Goal: Information Seeking & Learning: Learn about a topic

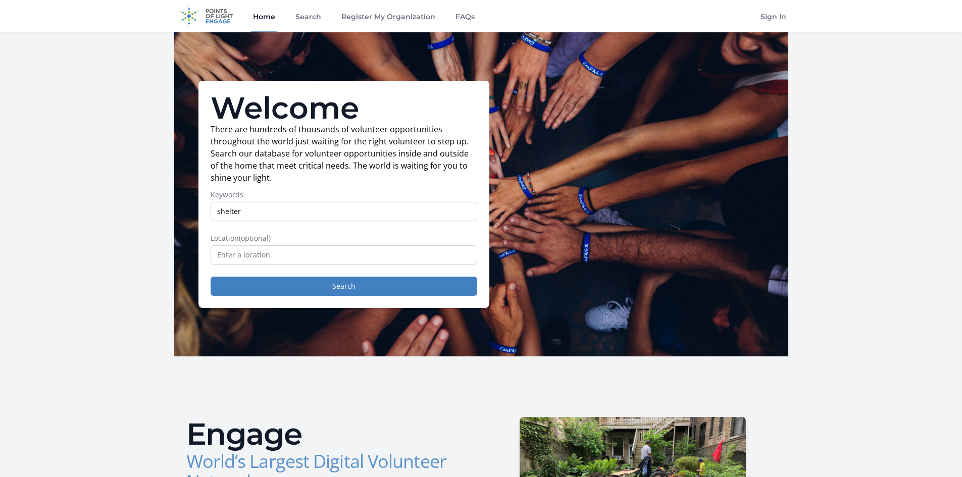
type input "shelter"
click at [211, 277] on button "Search" at bounding box center [344, 286] width 267 height 19
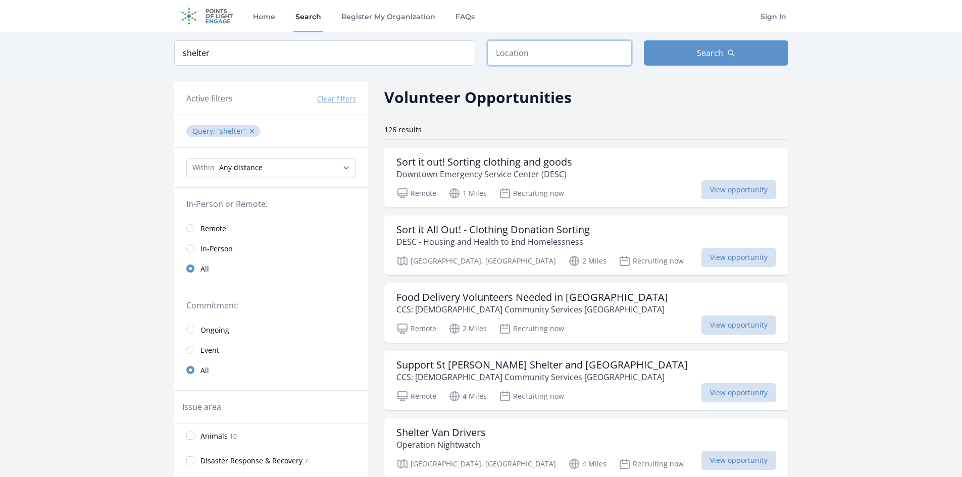
click at [511, 56] on input "text" at bounding box center [559, 52] width 144 height 25
click at [181, 53] on input "shelter" at bounding box center [324, 52] width 301 height 25
type input "animal shelter"
click button "submit" at bounding box center [0, 0] width 0 height 0
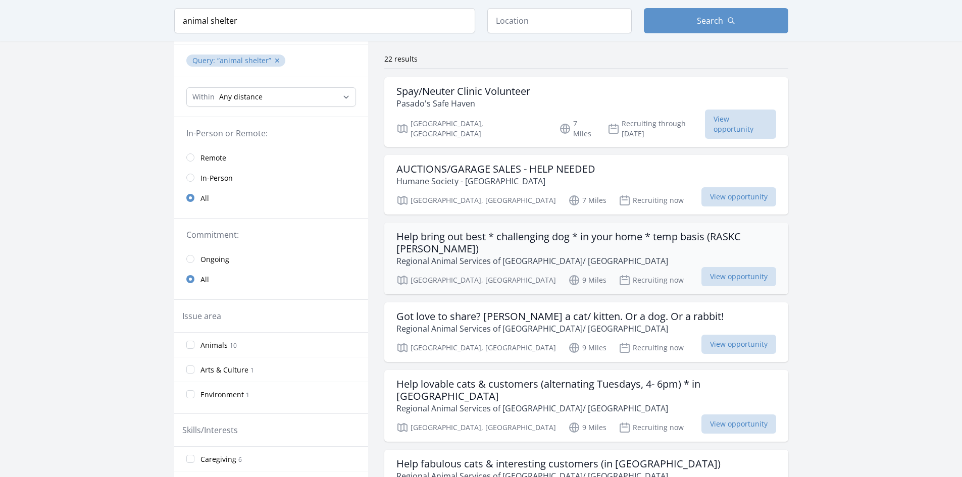
scroll to position [101, 0]
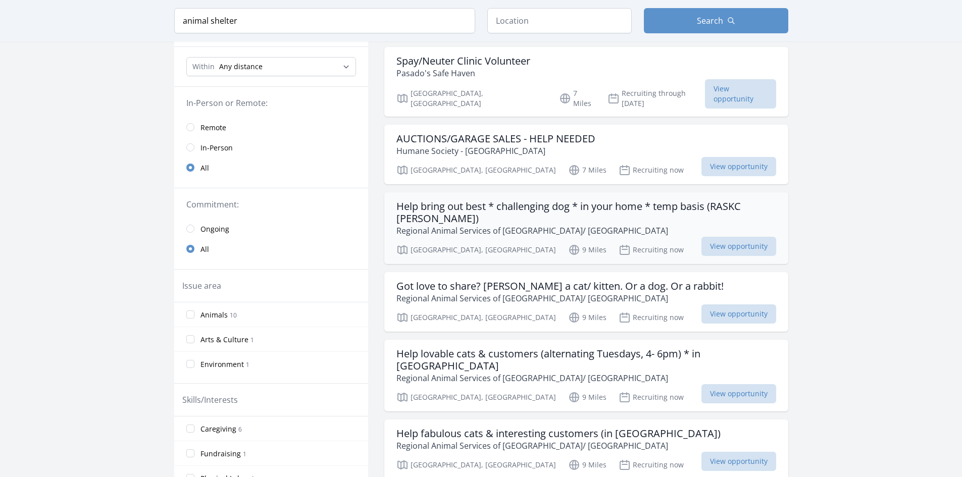
click at [432, 200] on h3 "Help bring out best * challenging dog * in your home * temp basis (RASKC foster)" at bounding box center [586, 212] width 380 height 24
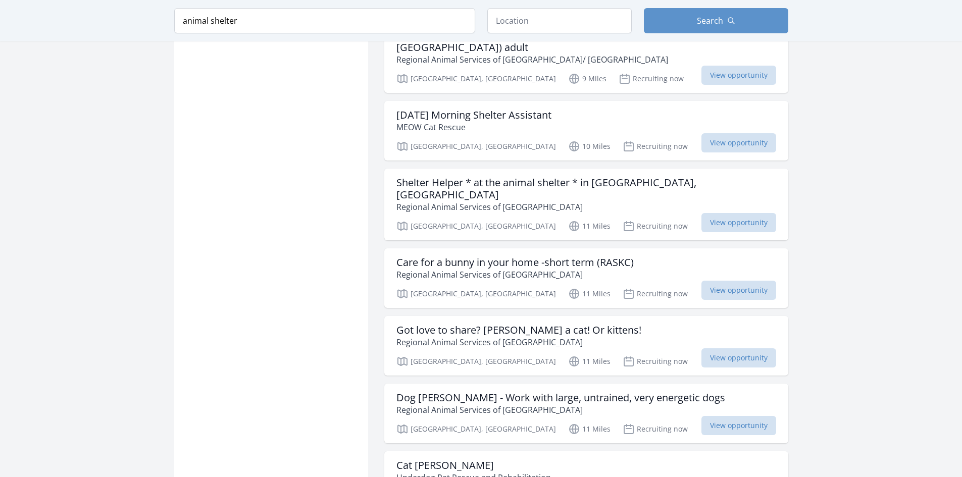
scroll to position [858, 0]
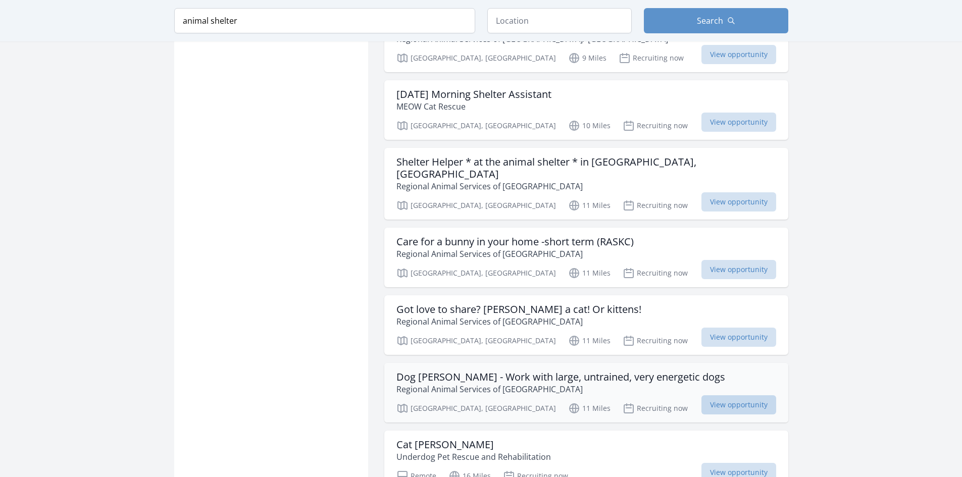
click at [718, 395] on span "View opportunity" at bounding box center [738, 404] width 75 height 19
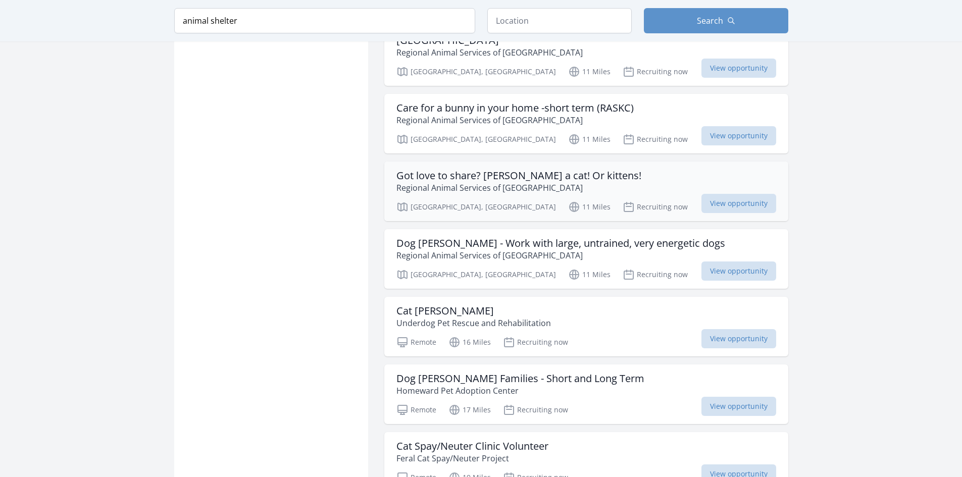
scroll to position [1010, 0]
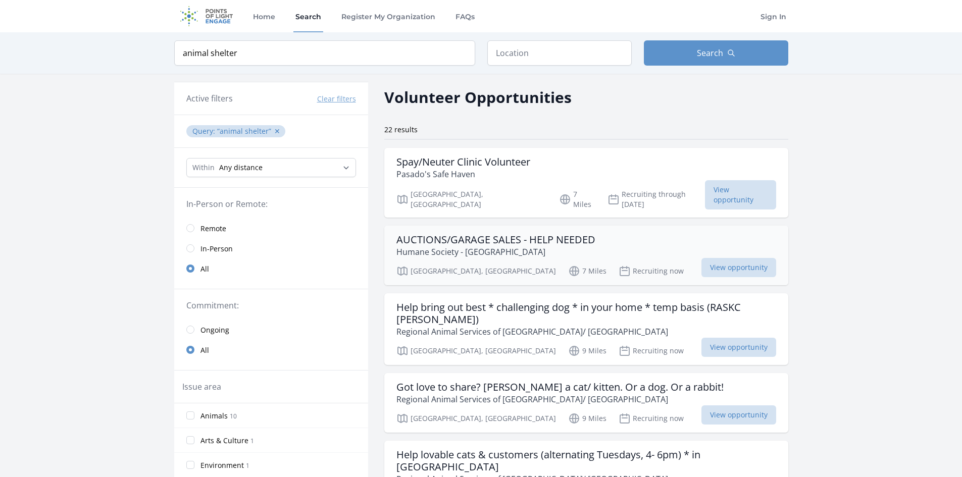
click at [442, 234] on h3 "AUCTIONS/GARAGE SALES - HELP NEEDED" at bounding box center [495, 240] width 199 height 12
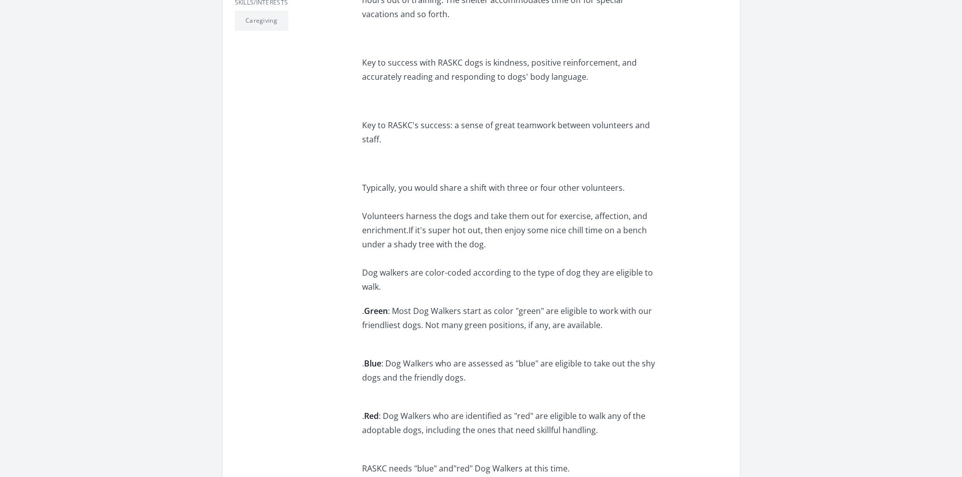
scroll to position [404, 0]
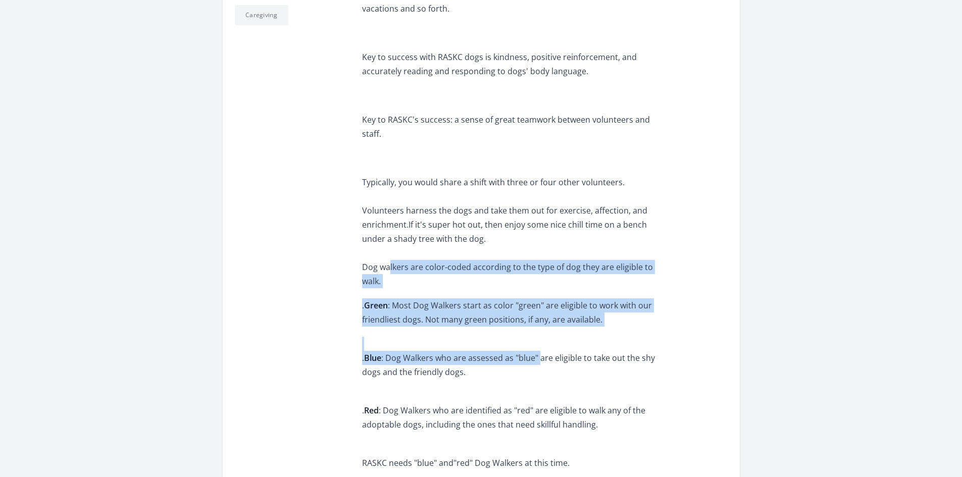
drag, startPoint x: 384, startPoint y: 255, endPoint x: 536, endPoint y: 346, distance: 177.2
click at [541, 343] on div "RASKC seeks adult volunteers who are very committed to positive dog-engagement,…" at bounding box center [509, 219] width 295 height 770
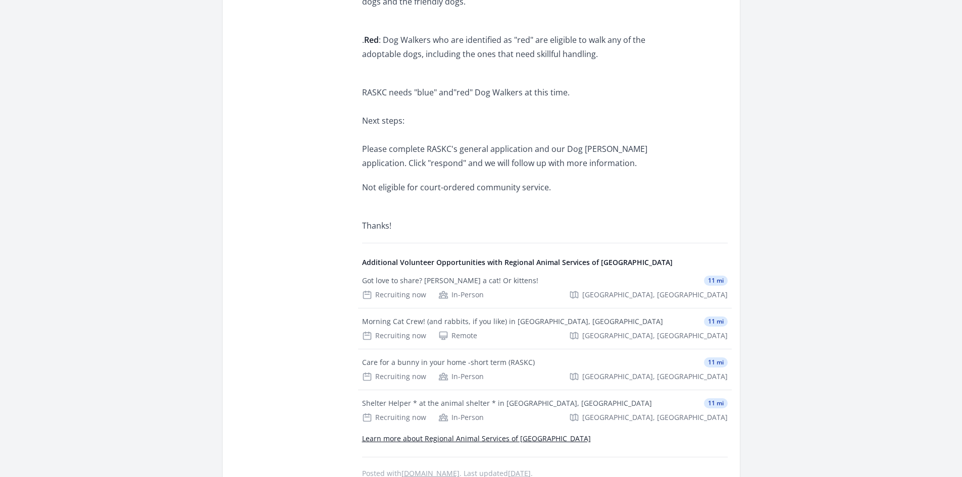
scroll to position [808, 0]
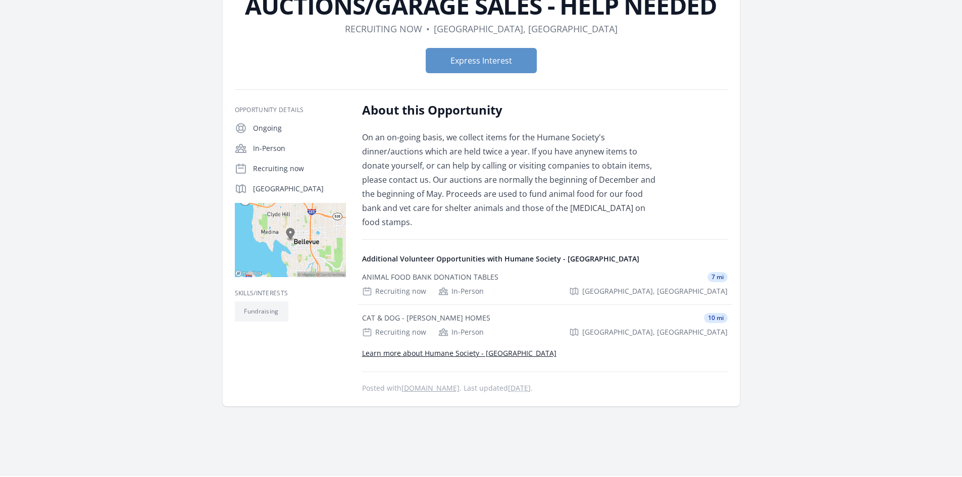
scroll to position [101, 0]
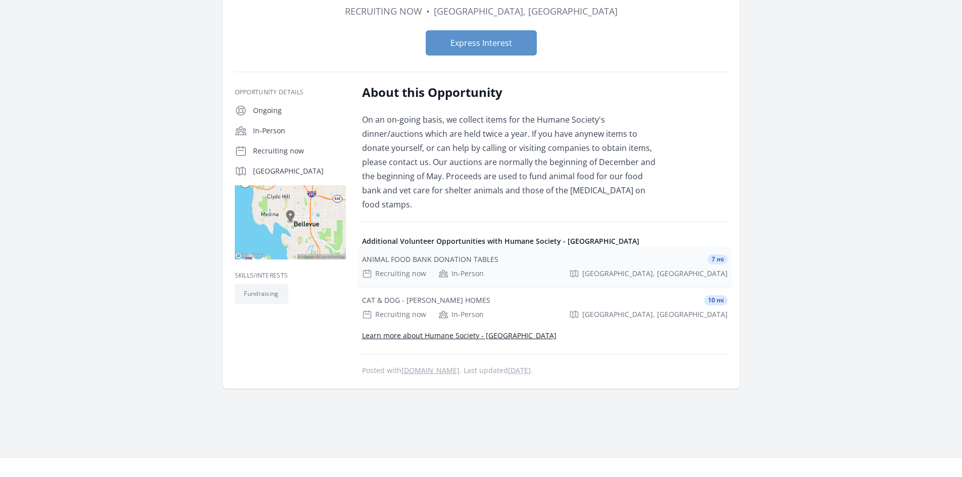
click at [518, 252] on div "ANIMAL FOOD BANK DONATION TABLES 7 mi Recruiting now In-Person Bellevue, WA" at bounding box center [545, 266] width 374 height 40
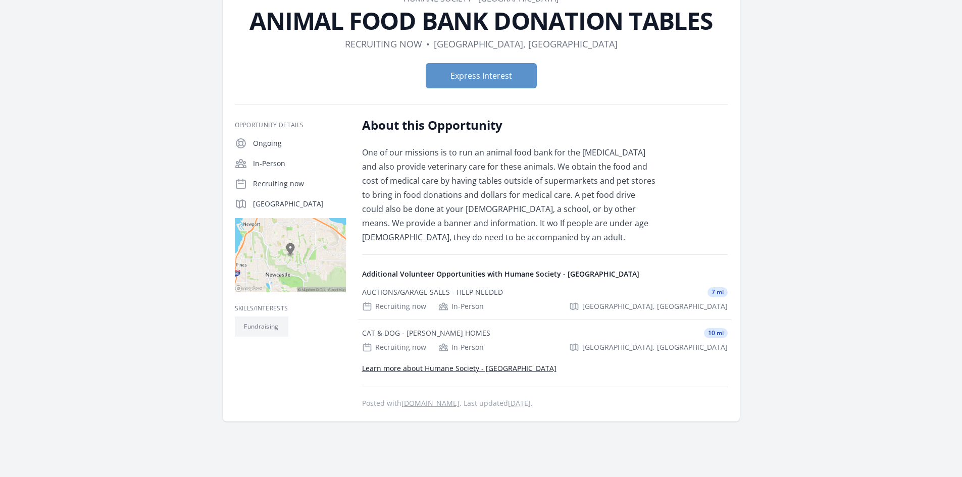
scroll to position [50, 0]
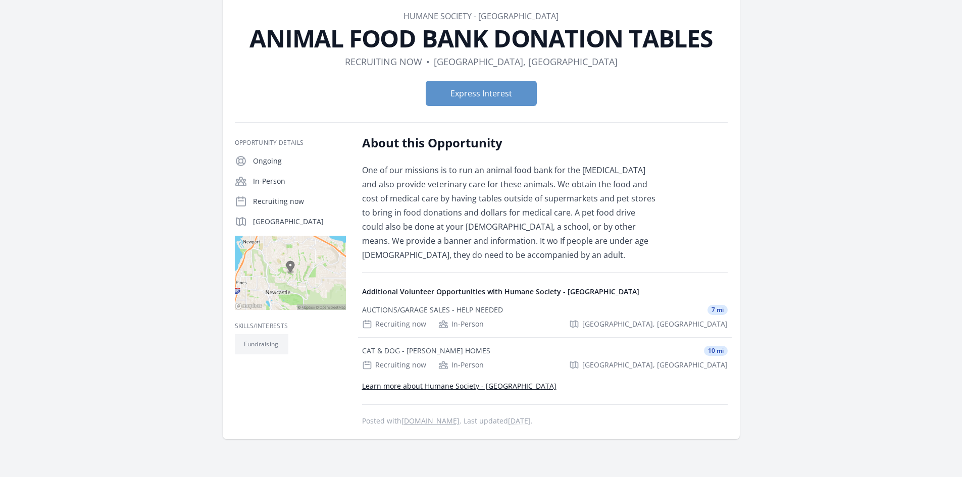
click at [514, 387] on link "Learn more about Humane Society - [GEOGRAPHIC_DATA]" at bounding box center [459, 386] width 194 height 10
